Goal: Information Seeking & Learning: Learn about a topic

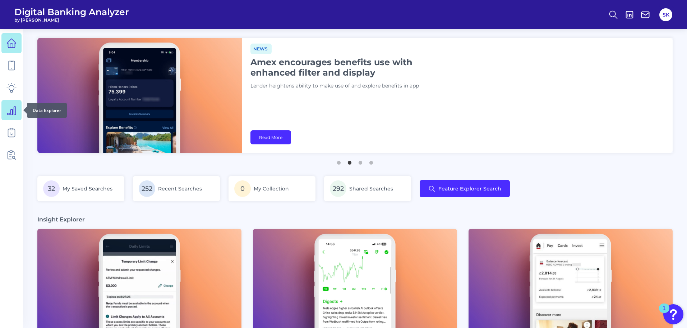
click at [14, 115] on link at bounding box center [11, 110] width 20 height 20
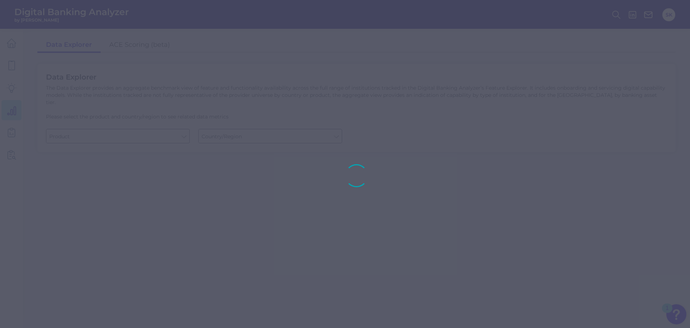
type input "Business Bank Account"
type input "[GEOGRAPHIC_DATA]"
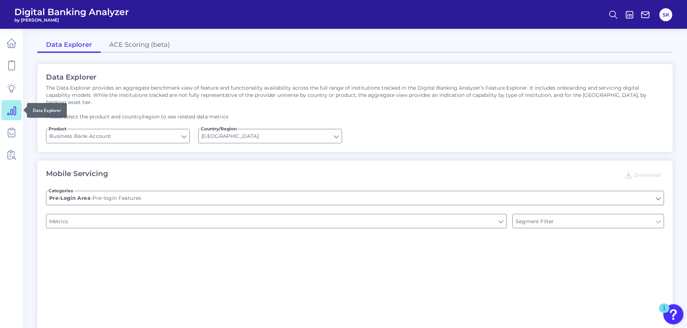
type input "Type of Institution"
type input "Login"
type input "Type of Institution"
type input "Channel"
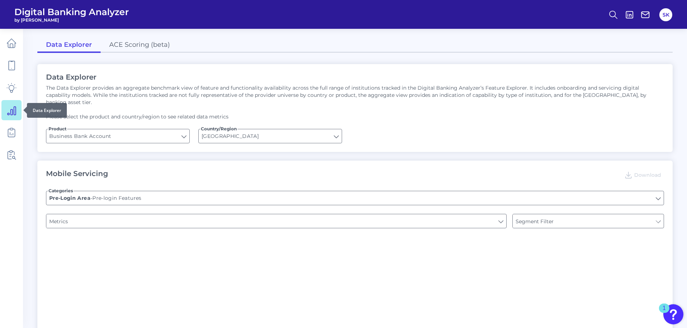
type input "Upon opening the app are users immediately prompted to use Touch/Face ID to log…"
type input "Can you apply for the PRODUCT as a new to brand customer on ANY digital channel?"
type input "Does it offer third-party single sign on?"
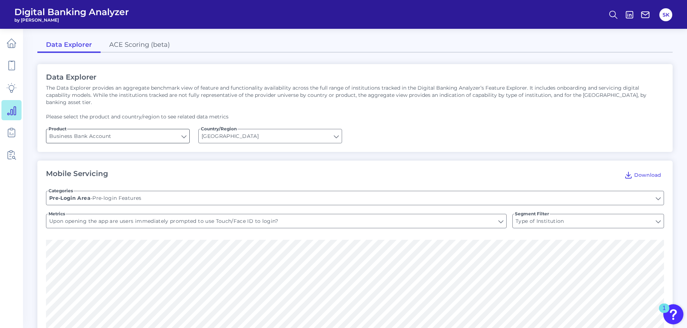
click at [132, 129] on input "Business Bank Account" at bounding box center [117, 136] width 143 height 14
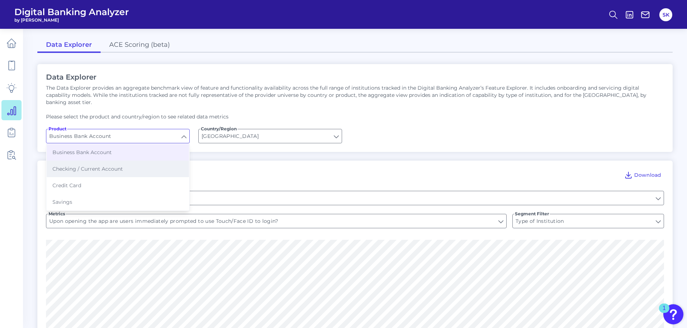
click at [95, 165] on span "Checking / Current Account" at bounding box center [87, 168] width 70 height 6
type input "Checking / Current Account"
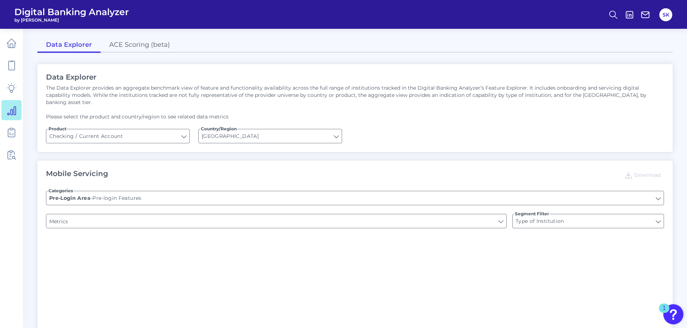
type input "Upon opening the app are users immediately prompted to use Touch/Face ID to log…"
type input "Can you register for online banking?"
type input "END-TO-END JOURNEY: Can you apply for the PRODUCT as a new to brand customer on…"
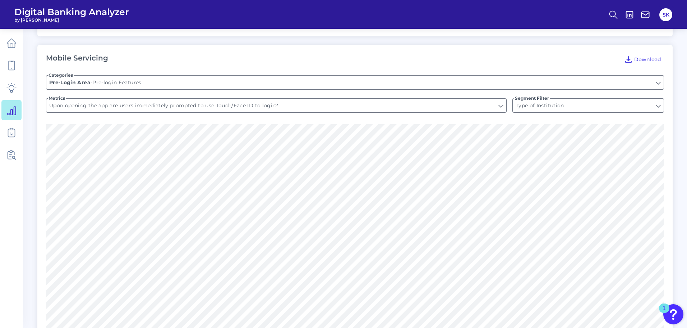
scroll to position [140, 0]
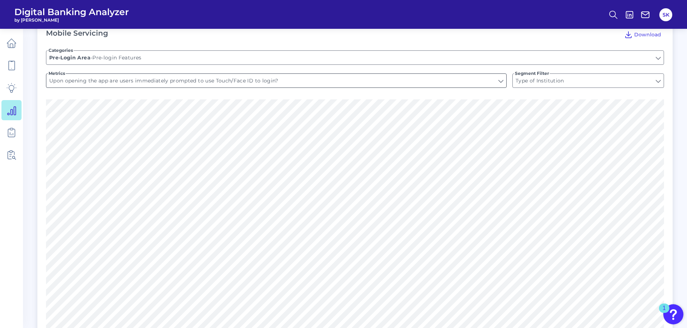
click at [326, 79] on input "Upon opening the app are users immediately prompted to use Touch/Face ID to log…" at bounding box center [276, 81] width 460 height 14
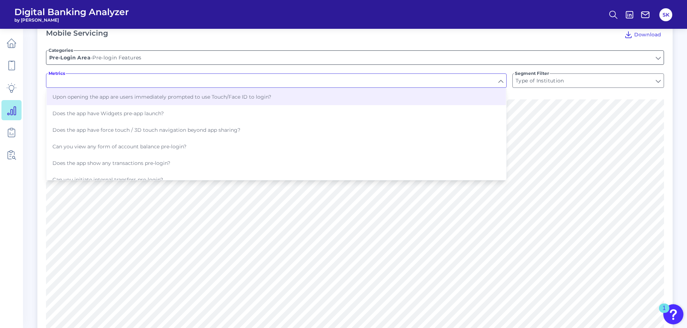
click at [434, 51] on input "Pre-login Features" at bounding box center [355, 58] width 618 height 14
type input "Upon opening the app are users immediately prompted to use Touch/Face ID to log…"
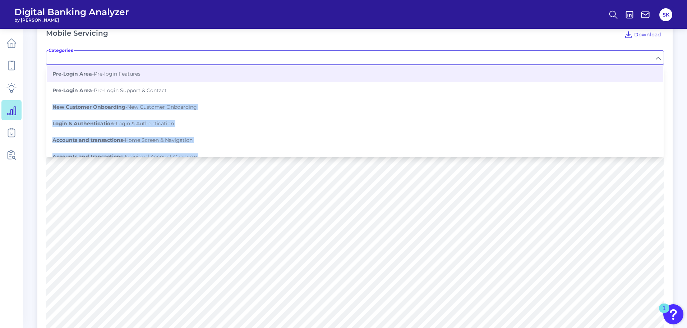
drag, startPoint x: 664, startPoint y: 64, endPoint x: 664, endPoint y: 92, distance: 27.7
click at [664, 92] on div "Mobile Servicing Download Categories Pre-Login Area - Pre-login Features Pre-Lo…" at bounding box center [355, 194] width 636 height 348
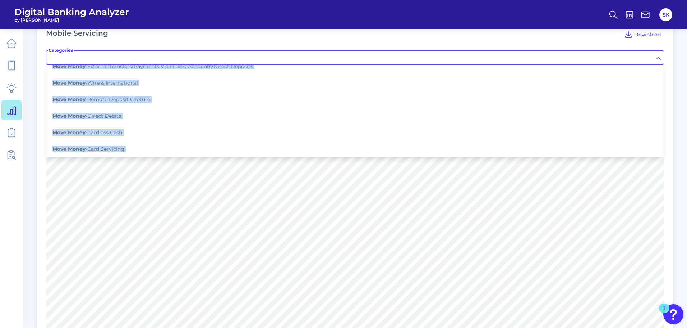
scroll to position [202, 0]
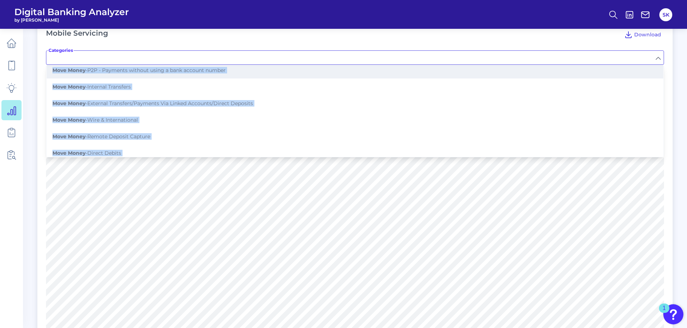
click at [216, 67] on span "Move Money - P2P - Payments without using a bank account number" at bounding box center [138, 70] width 173 height 6
type input "P2P - Payments without using a bank account number"
type input "Can you pay to a mobile number?"
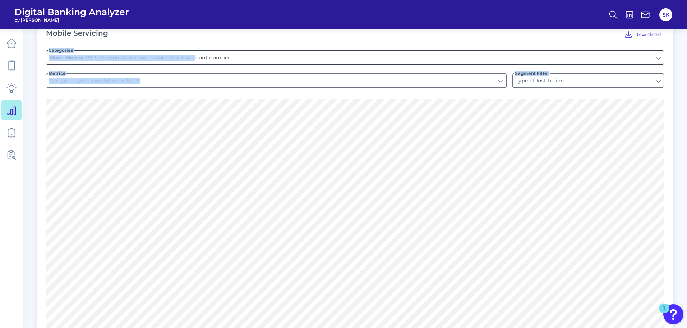
click at [567, 51] on input "P2P - Payments without using a bank account number" at bounding box center [355, 58] width 618 height 14
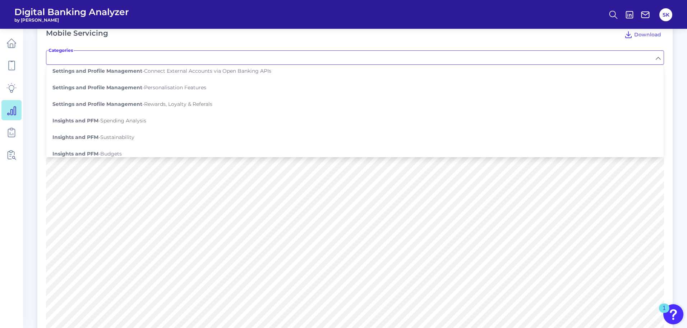
scroll to position [587, 0]
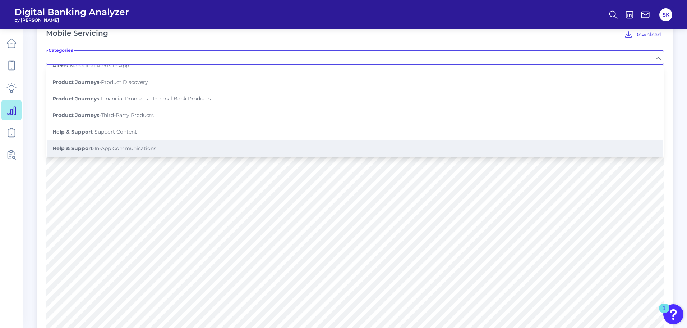
click at [150, 145] on button "Help & Support - In-App Communications" at bounding box center [355, 148] width 617 height 17
type input "In-App Communications"
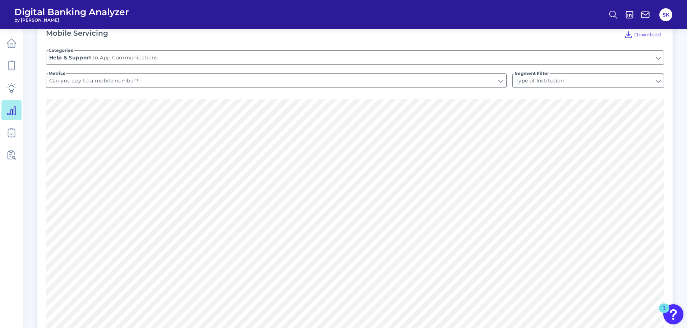
type input "Can you send an email to helpdesk?"
click at [500, 77] on input "Can you send an email to helpdesk?" at bounding box center [276, 81] width 460 height 14
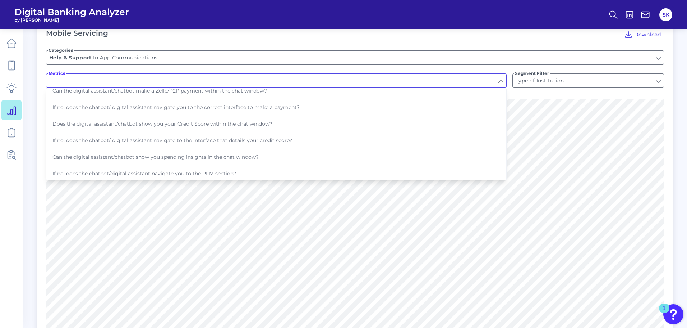
scroll to position [86, 0]
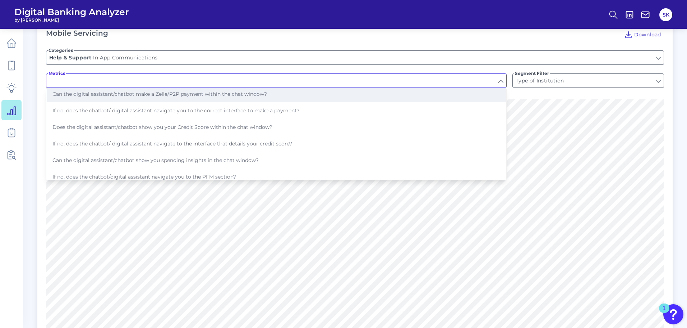
click at [267, 87] on button "Can the digital assistant/chatbot make a Zelle/P2P payment within the chat wind…" at bounding box center [276, 94] width 459 height 17
type input "Can the digital assistant/chatbot make a Zelle/P2P payment within the chat wind…"
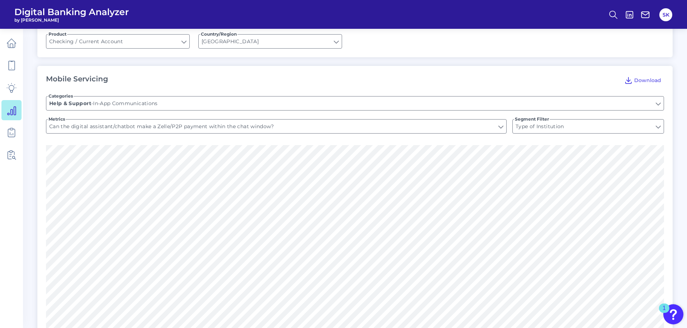
scroll to position [71, 0]
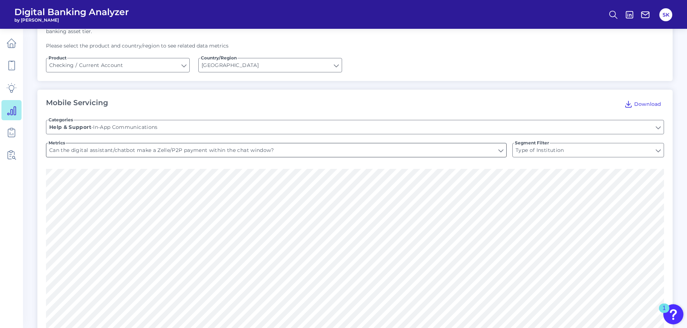
click at [251, 147] on input "Can the digital assistant/chatbot make a Zelle/P2P payment within the chat wind…" at bounding box center [276, 150] width 460 height 14
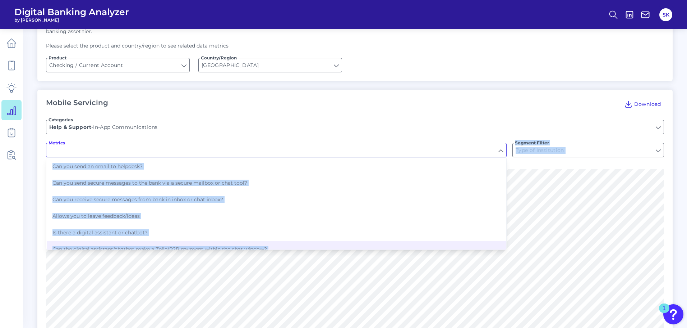
type input "Can the digital assistant/chatbot make a Zelle/P2P payment within the chat wind…"
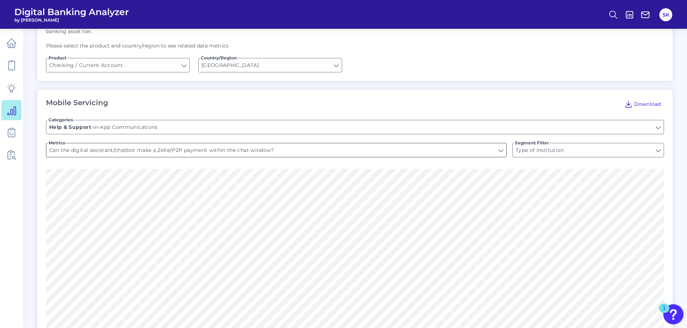
click at [505, 145] on input "Can the digital assistant/chatbot make a Zelle/P2P payment within the chat wind…" at bounding box center [276, 150] width 460 height 14
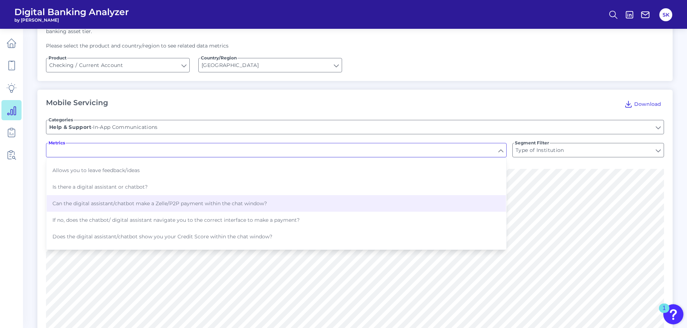
scroll to position [61, 0]
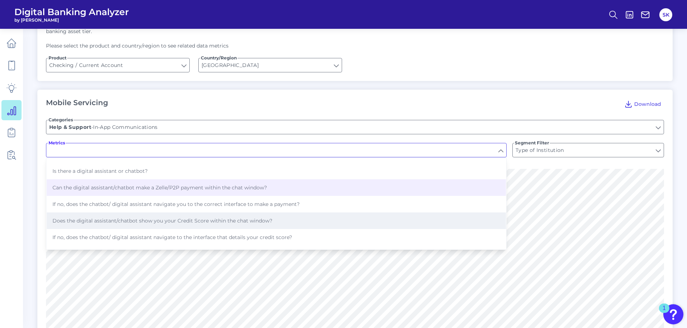
click at [237, 217] on span "Does the digital assistant/chatbot show you your Credit Score within the chat w…" at bounding box center [162, 220] width 220 height 6
type input "Does the digital assistant/chatbot show you your Credit Score within the chat w…"
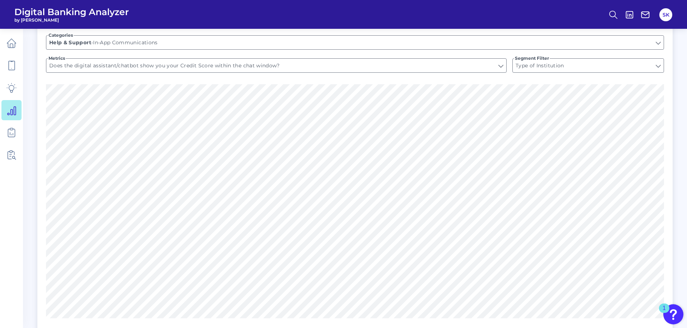
scroll to position [157, 0]
click at [380, 47] on form "Categories In-App Communications Help & Support - In-App Communications Metrics…" at bounding box center [355, 54] width 618 height 58
click at [373, 57] on input "Does the digital assistant/chatbot show you your Credit Score within the chat w…" at bounding box center [276, 64] width 460 height 14
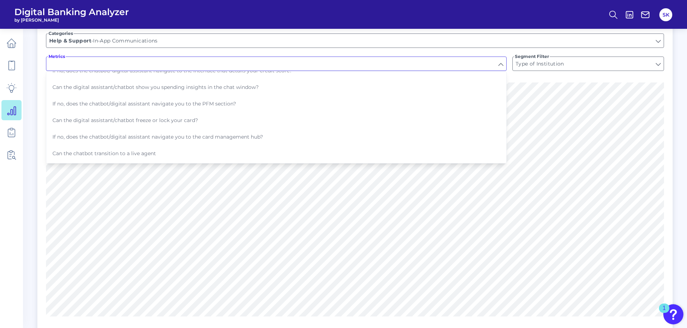
scroll to position [137, 0]
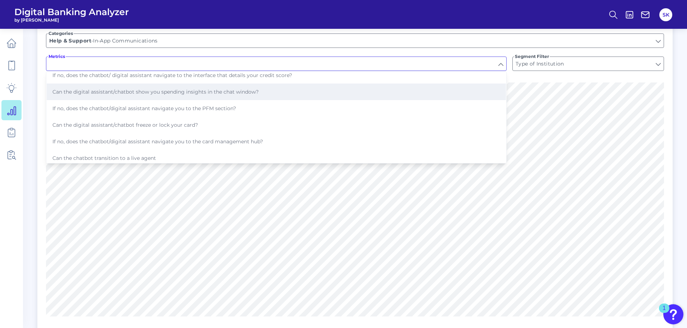
click at [275, 87] on button "Can the digital assistant/chatbot show you spending insights in the chat window?" at bounding box center [276, 91] width 459 height 17
type input "Can the digital assistant/chatbot show you spending insights in the chat window?"
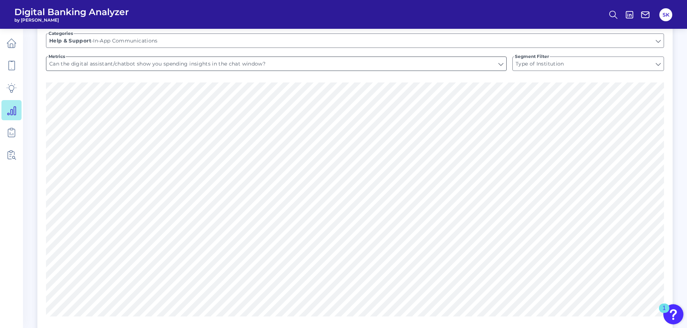
click at [331, 57] on input "Can the digital assistant/chatbot show you spending insights in the chat window?" at bounding box center [276, 64] width 460 height 14
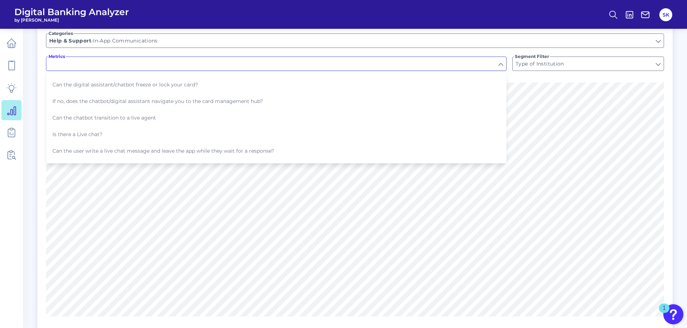
scroll to position [166, 0]
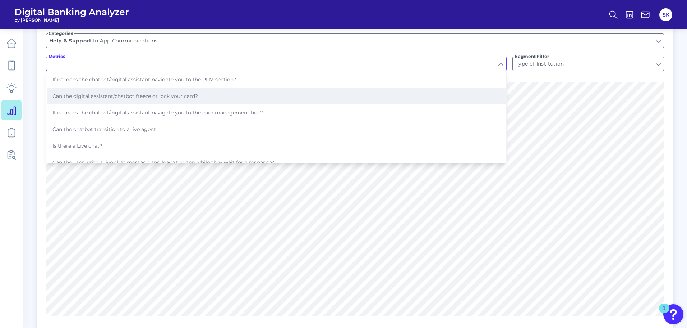
click at [208, 88] on button "Can the digital assistant/chatbot freeze or lock your card?" at bounding box center [276, 96] width 459 height 17
type input "Can the digital assistant/chatbot freeze or lock your card?"
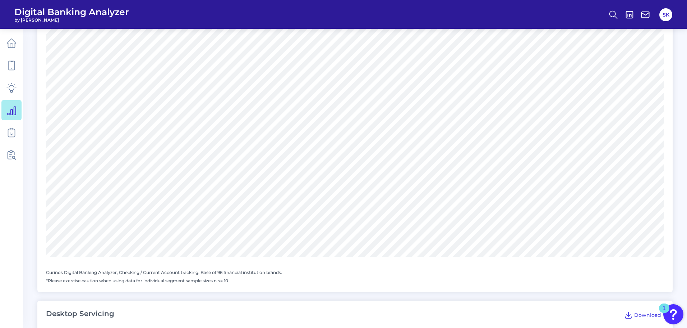
scroll to position [238, 0]
